Goal: Find specific page/section: Find specific page/section

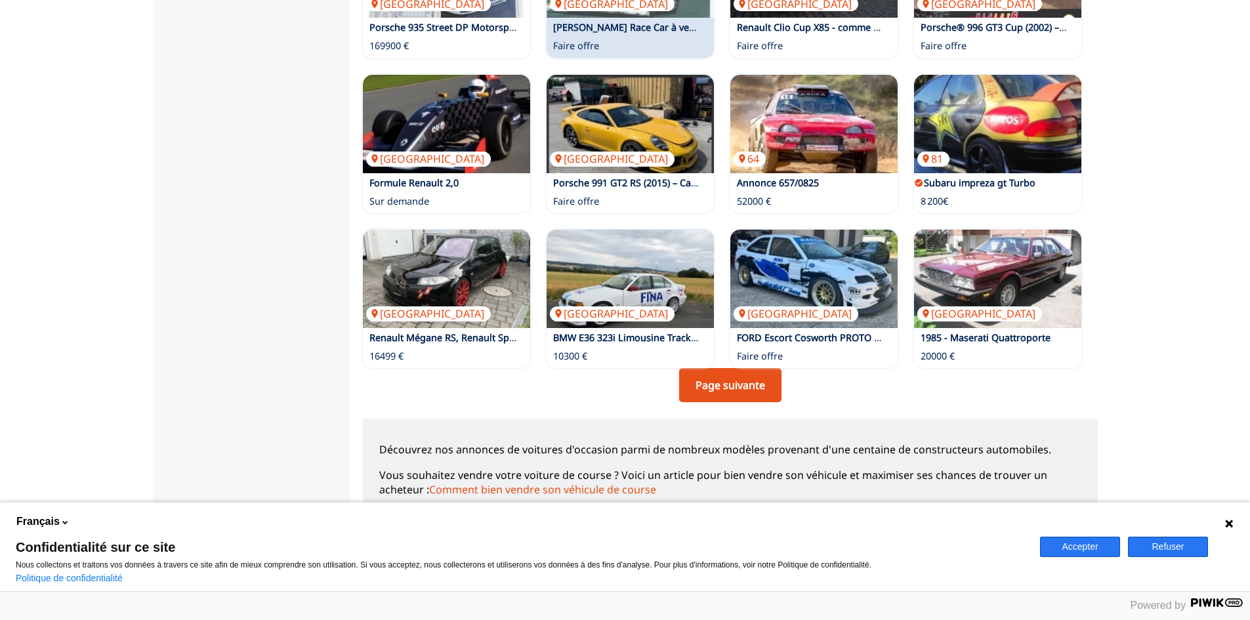
scroll to position [853, 0]
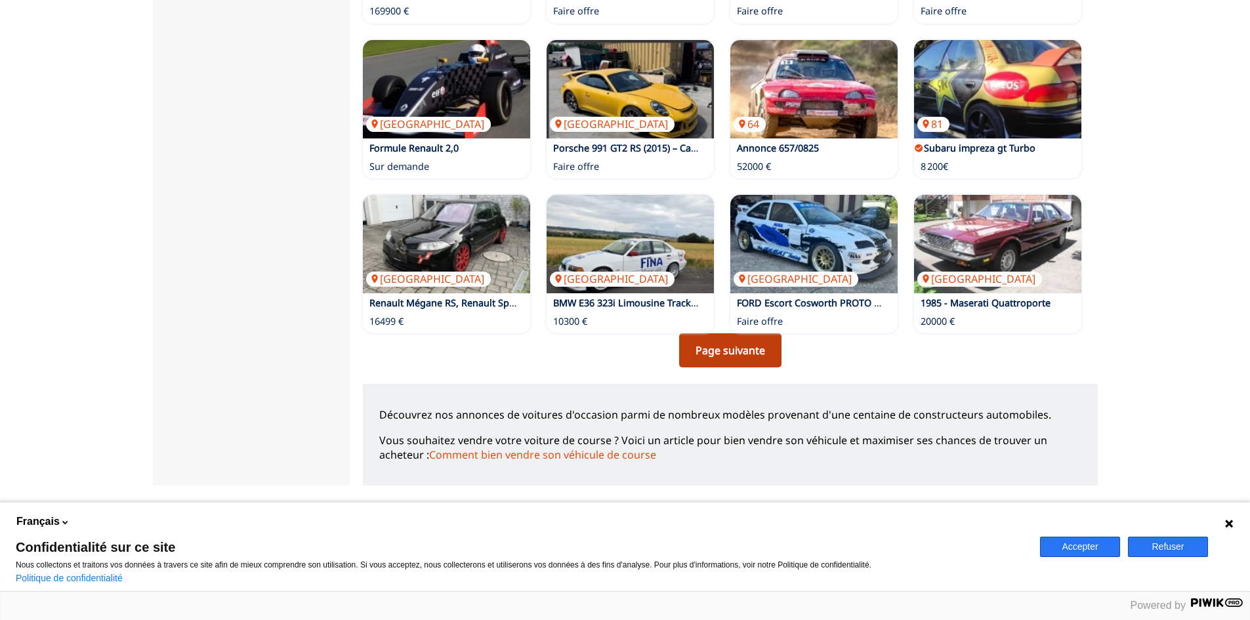
click at [705, 354] on link "Page suivante" at bounding box center [730, 350] width 102 height 34
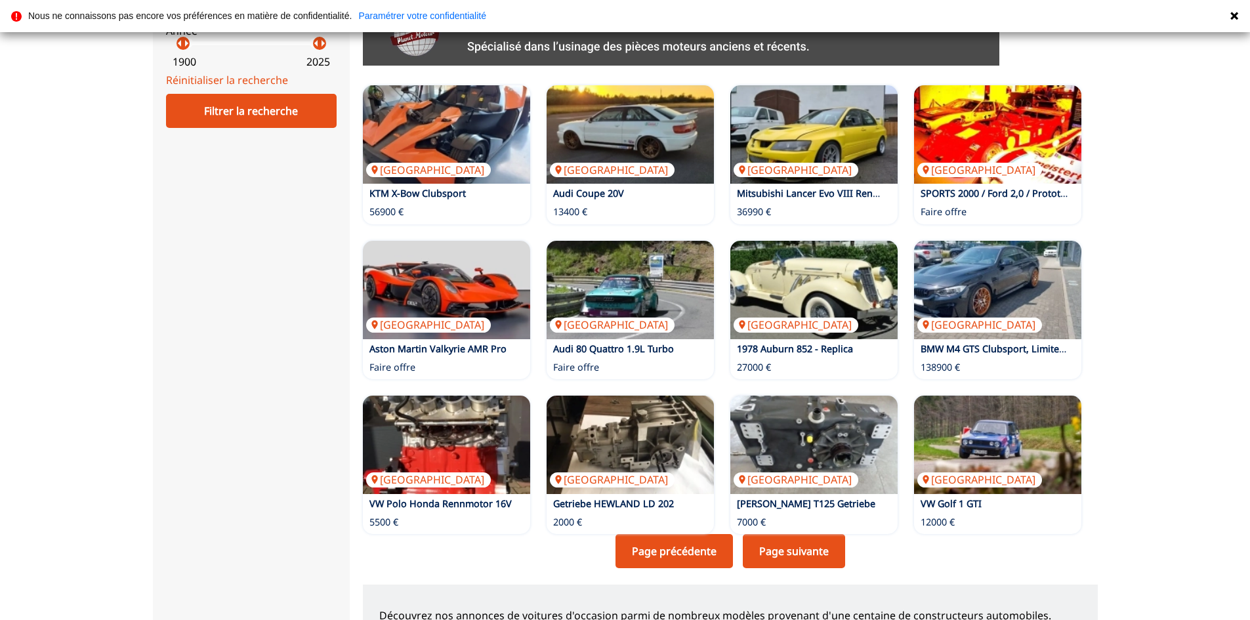
scroll to position [656, 0]
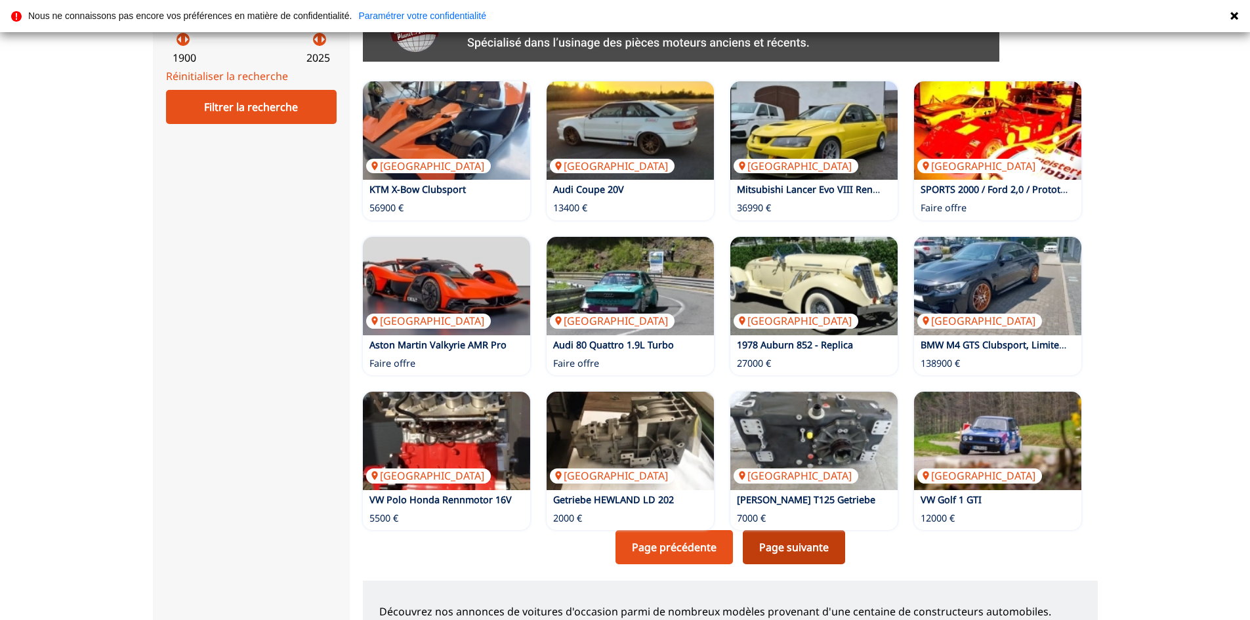
click at [823, 547] on link "Page suivante" at bounding box center [794, 547] width 102 height 34
click at [825, 545] on link "Page suivante" at bounding box center [794, 547] width 102 height 34
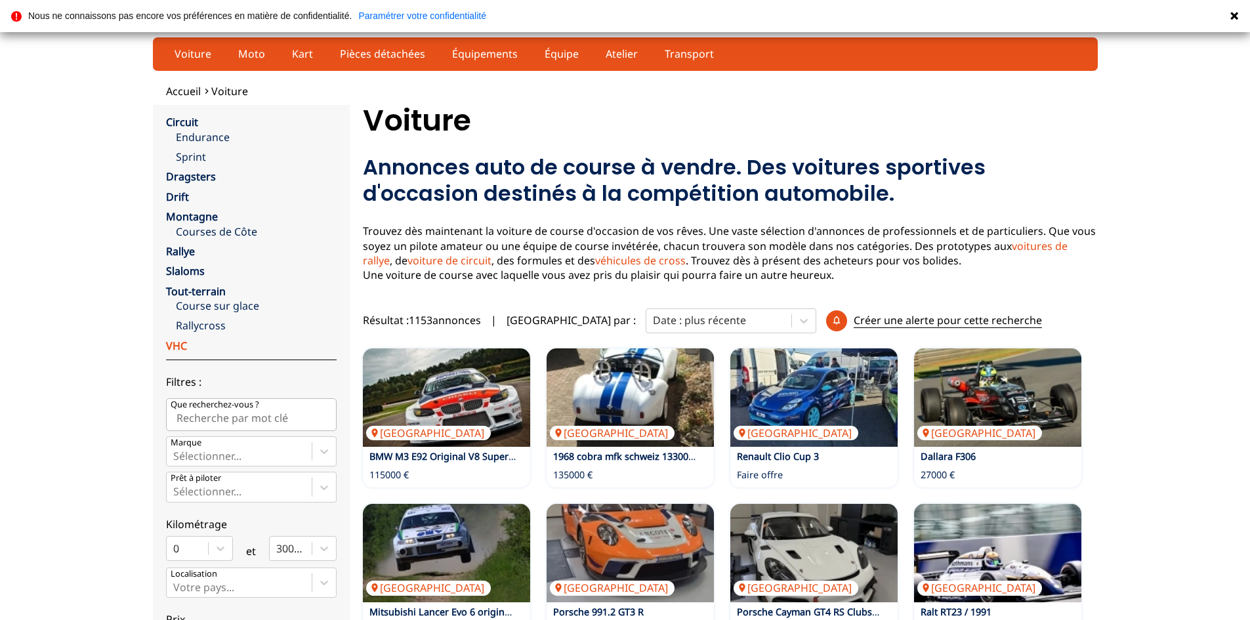
click at [180, 343] on link "VHC" at bounding box center [176, 346] width 21 height 14
